Goal: Task Accomplishment & Management: Manage account settings

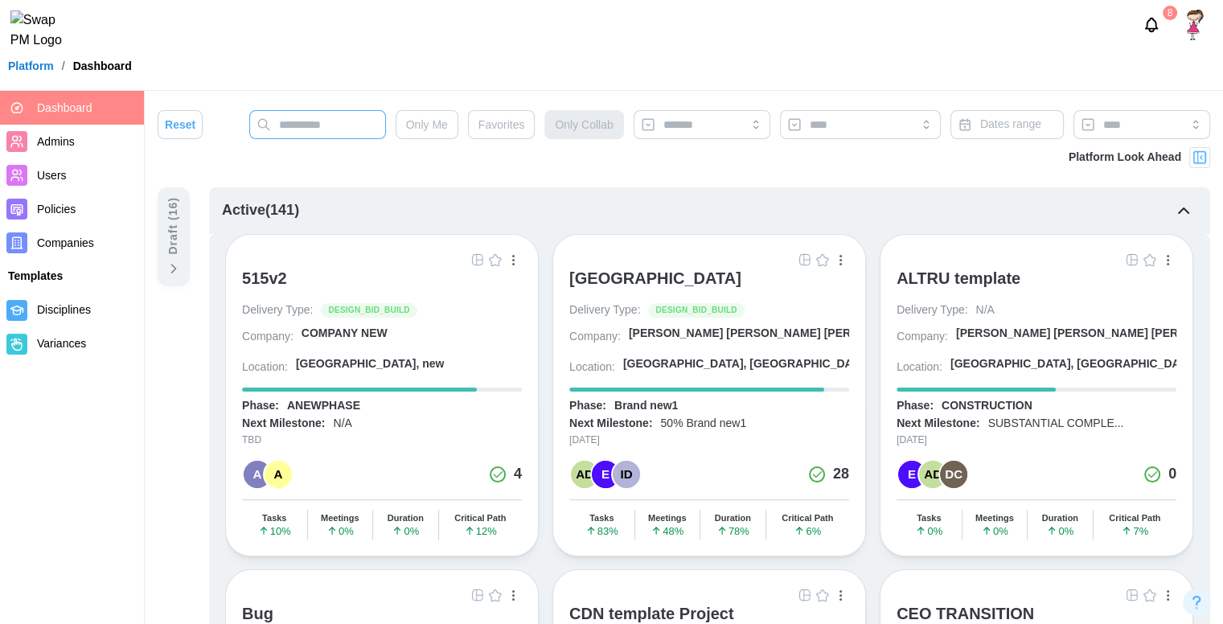
click at [331, 123] on input "text" at bounding box center [317, 124] width 137 height 29
type input "*****"
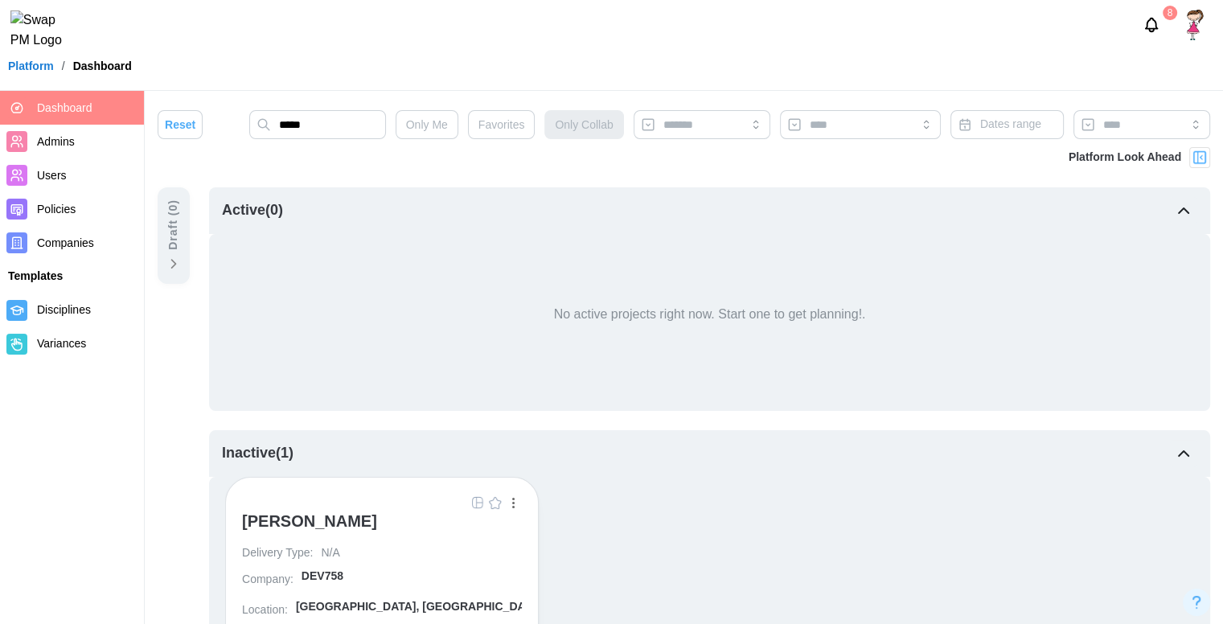
click at [315, 527] on div "[PERSON_NAME]" at bounding box center [309, 520] width 135 height 19
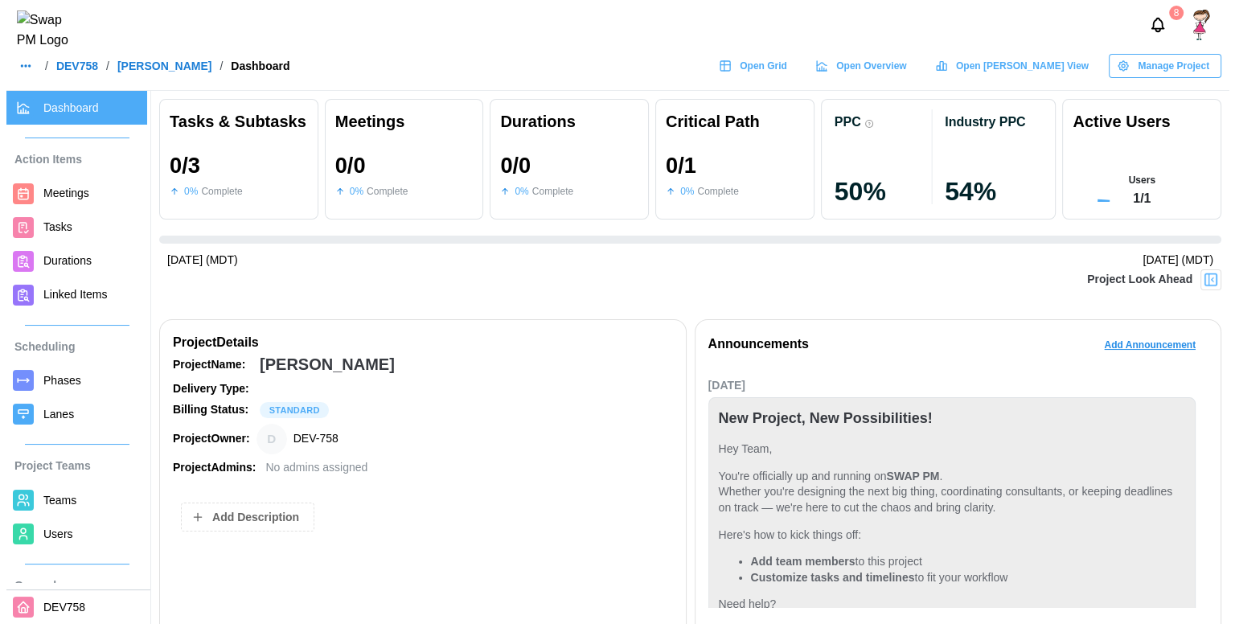
scroll to position [206, 0]
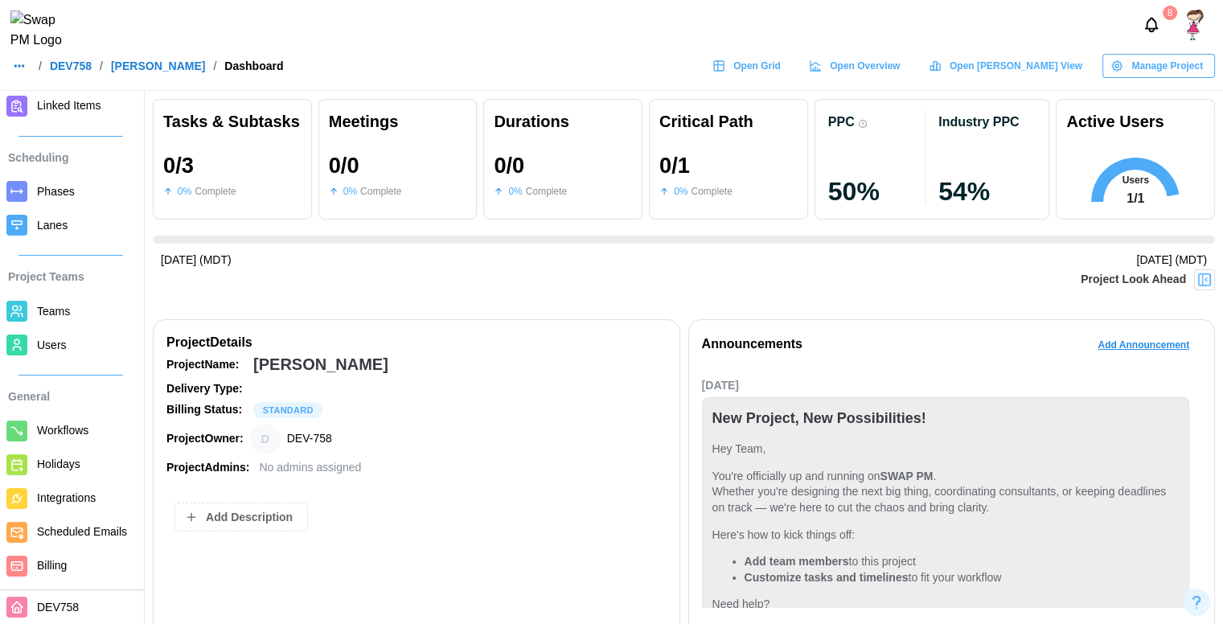
click at [68, 560] on span "Billing" at bounding box center [85, 566] width 97 height 20
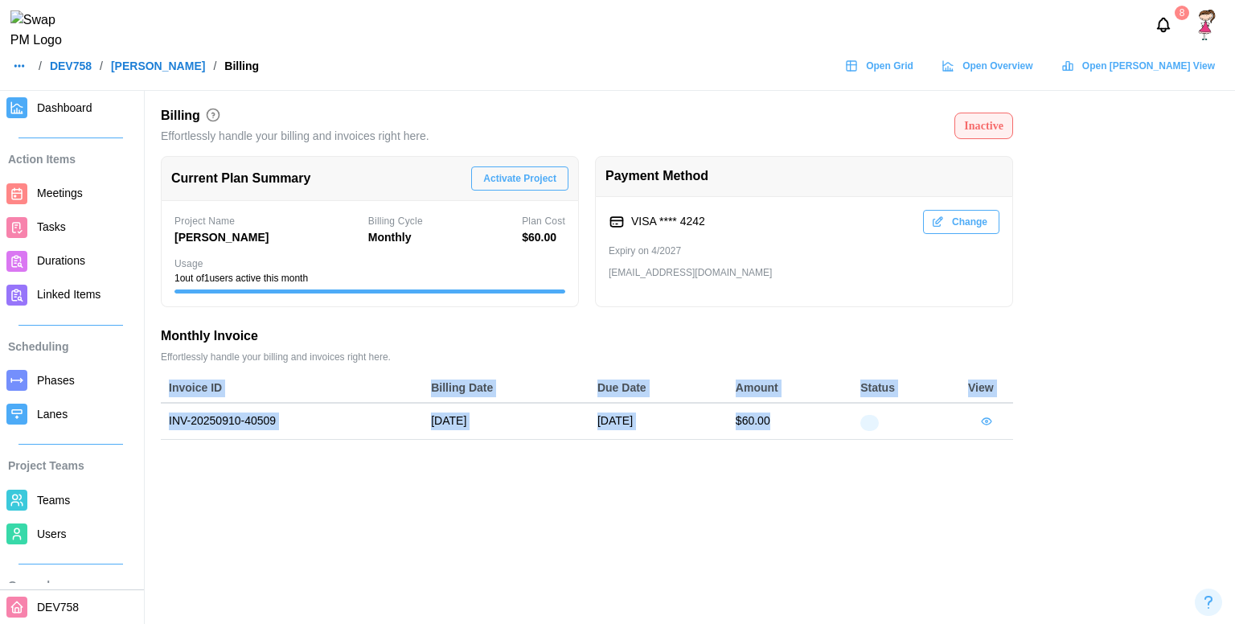
drag, startPoint x: 873, startPoint y: 415, endPoint x: 897, endPoint y: 474, distance: 64.2
click at [897, 474] on main "Billing Effortlessly handle your billing and invoices right here. Inactive Curr…" at bounding box center [617, 312] width 1235 height 624
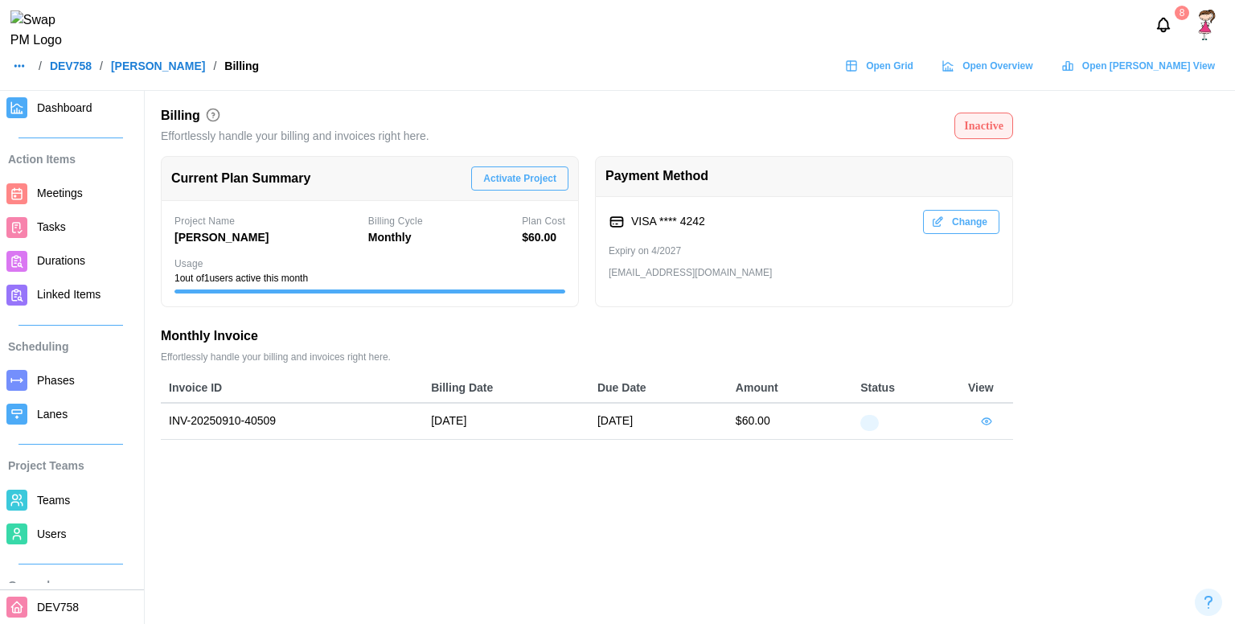
click at [982, 422] on icon "button" at bounding box center [986, 421] width 13 height 13
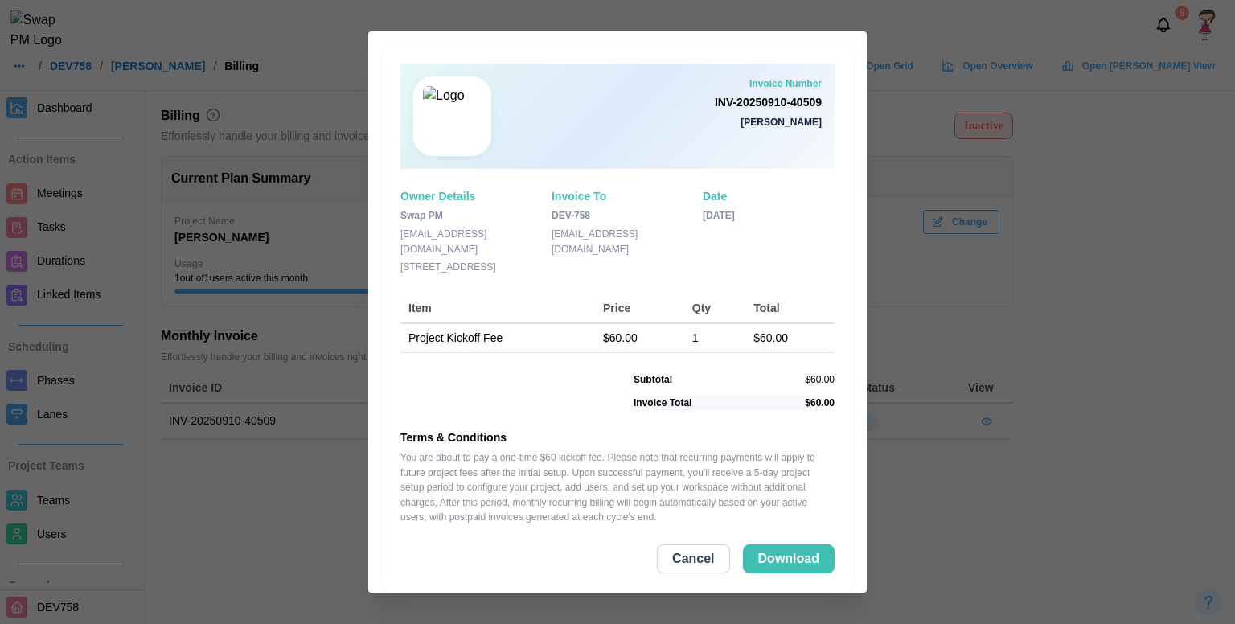
click at [911, 249] on div at bounding box center [617, 312] width 1235 height 624
click at [677, 551] on span "Cancel" at bounding box center [693, 558] width 42 height 27
